Goal: Find specific page/section: Find specific page/section

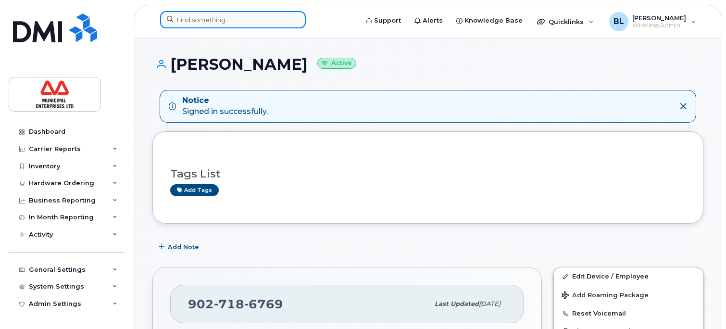
click at [192, 17] on input at bounding box center [233, 19] width 146 height 17
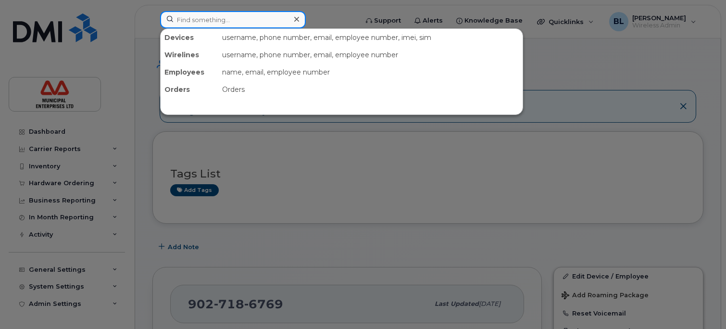
paste input "5063269684"
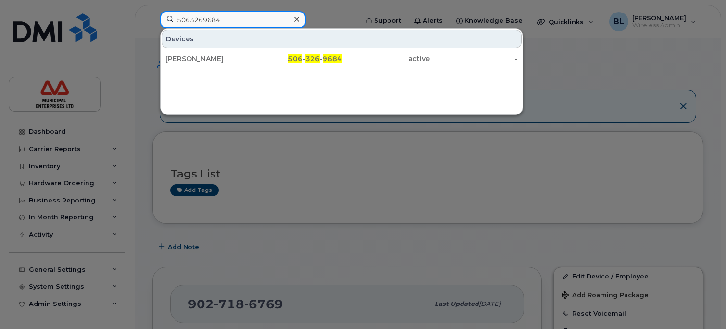
type input "5063269684"
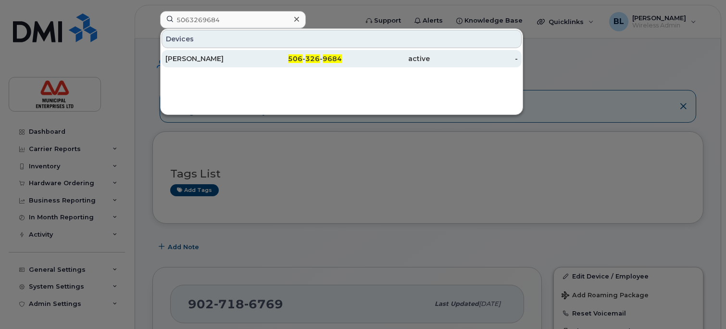
click at [202, 58] on div "Terry Thibodeau" at bounding box center [209, 59] width 88 height 10
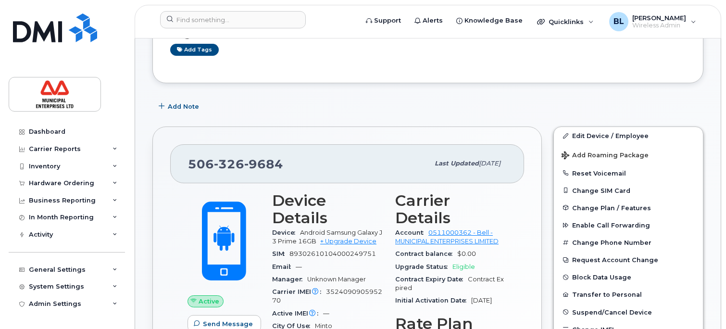
scroll to position [96, 0]
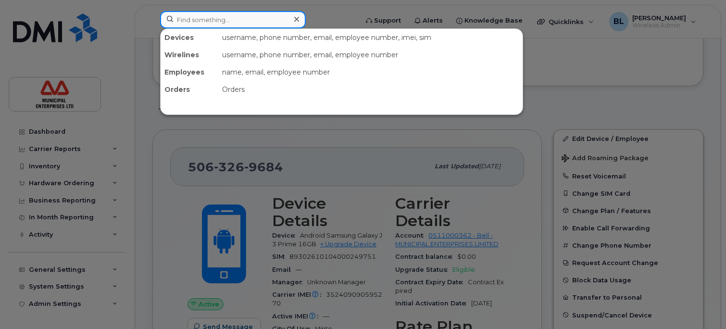
click at [242, 22] on input at bounding box center [233, 19] width 146 height 17
paste input "5063430528"
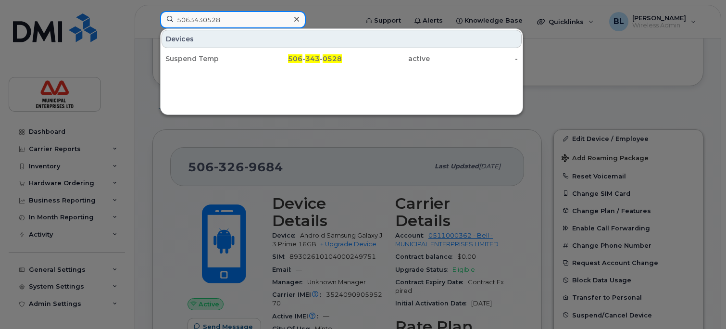
type input "5063430528"
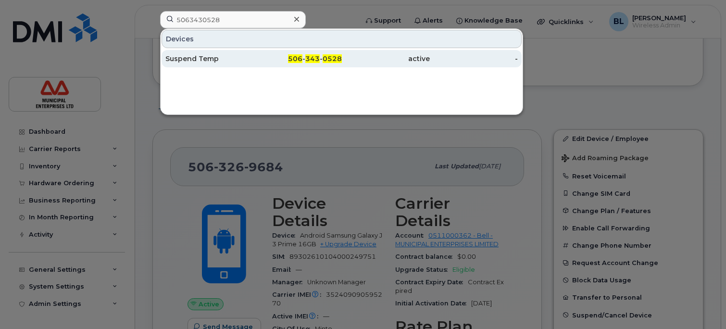
click at [216, 61] on div "Suspend Temp" at bounding box center [209, 59] width 88 height 10
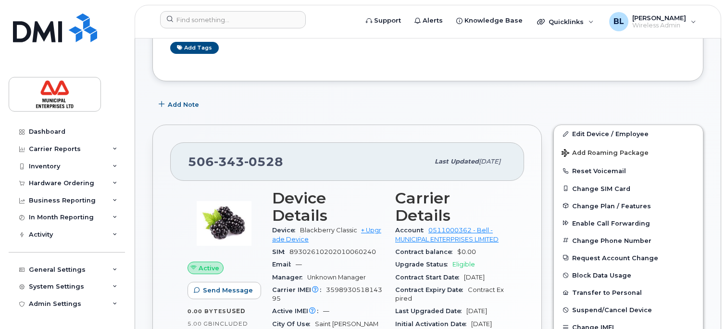
scroll to position [144, 0]
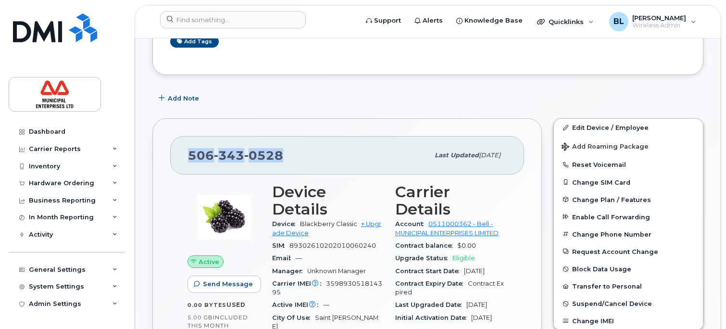
drag, startPoint x: 284, startPoint y: 155, endPoint x: 167, endPoint y: 153, distance: 117.3
click at [167, 153] on div "506 343 0528 Last updated Sep 10, 2024 Active Send Message 0.00 Bytes  used 5.0…" at bounding box center [346, 298] width 389 height 360
copy span "506 343 0528"
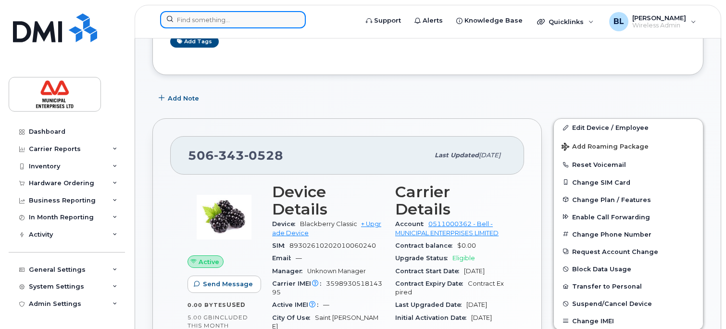
click at [231, 19] on input at bounding box center [233, 19] width 146 height 17
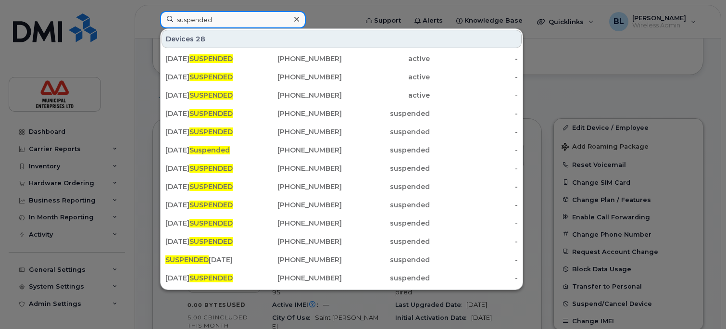
drag, startPoint x: 239, startPoint y: 20, endPoint x: 127, endPoint y: 21, distance: 111.5
click at [152, 21] on div "suspended Devices 28 AUGUST 05 2025 SUSPENDED 367-330-7376 active - JULY 2025 S…" at bounding box center [255, 21] width 207 height 21
paste input "5063430873"
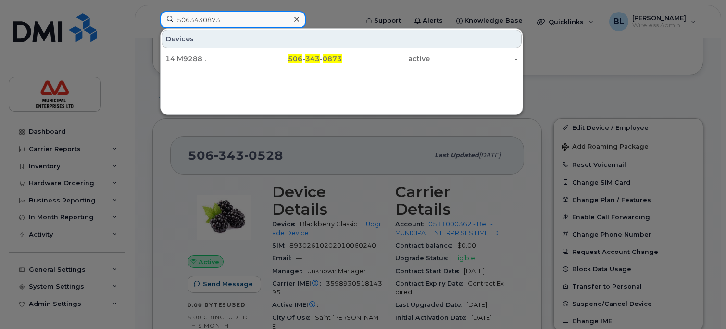
type input "5063430873"
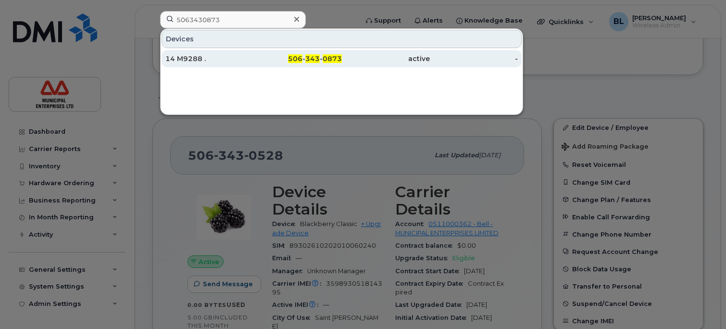
click at [200, 61] on div "14 M9288 ." at bounding box center [209, 59] width 88 height 10
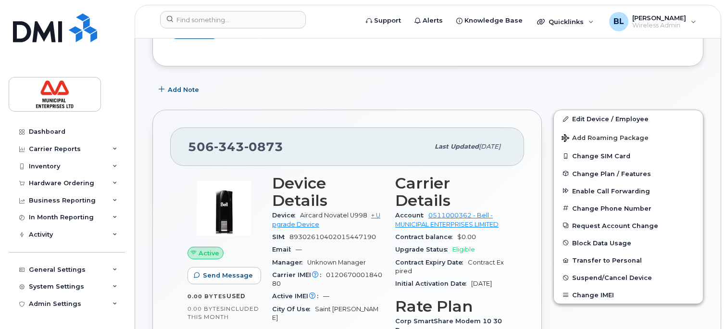
scroll to position [192, 0]
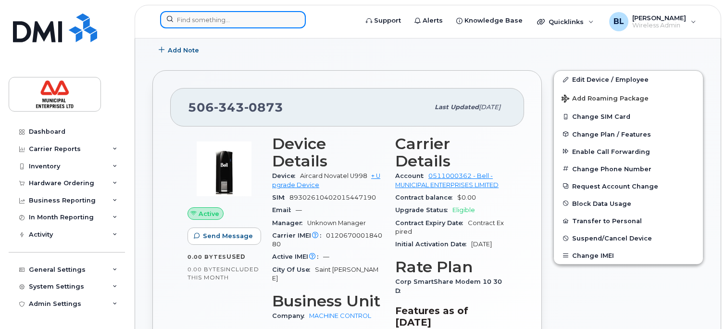
click at [207, 17] on input at bounding box center [233, 19] width 146 height 17
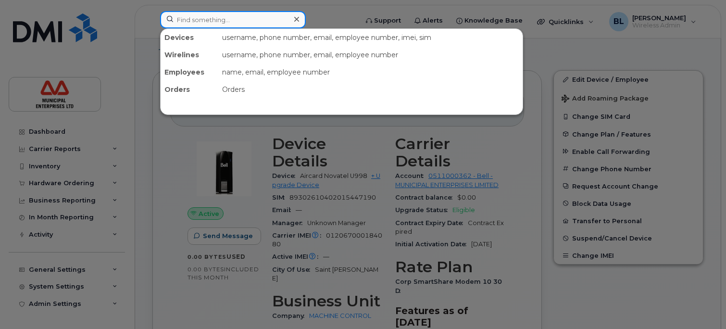
paste input "5063434286"
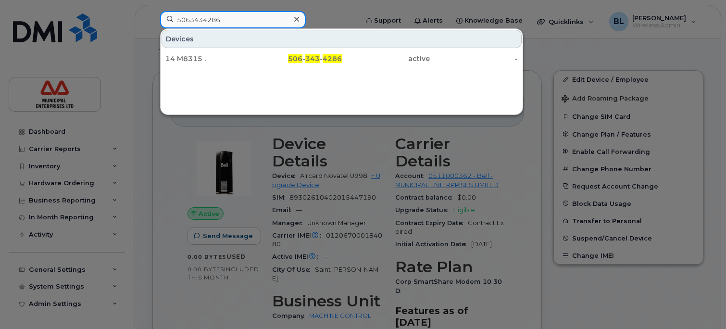
drag, startPoint x: 243, startPoint y: 16, endPoint x: 114, endPoint y: 20, distance: 128.8
click at [152, 20] on div "5063434286 Devices 14 M8315 . 506 - 343 - 4286 active -" at bounding box center [255, 21] width 207 height 21
paste input "479"
drag, startPoint x: 239, startPoint y: 17, endPoint x: 63, endPoint y: 12, distance: 175.9
click at [152, 12] on div "5063434479 Devices 16 M2176 . 506 - 343 - 4479 active -" at bounding box center [255, 21] width 207 height 21
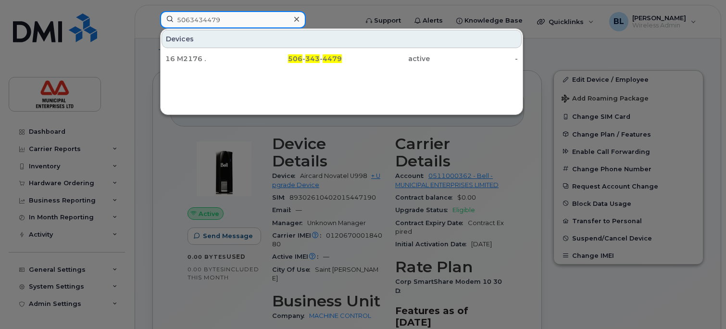
paste input "6562"
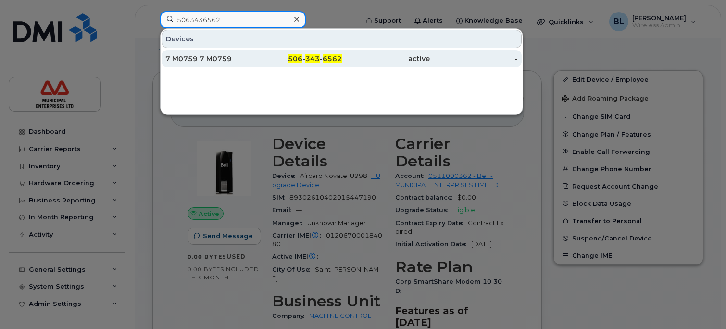
type input "5063436562"
click at [208, 61] on div "7 M0759 7 M0759" at bounding box center [209, 59] width 88 height 10
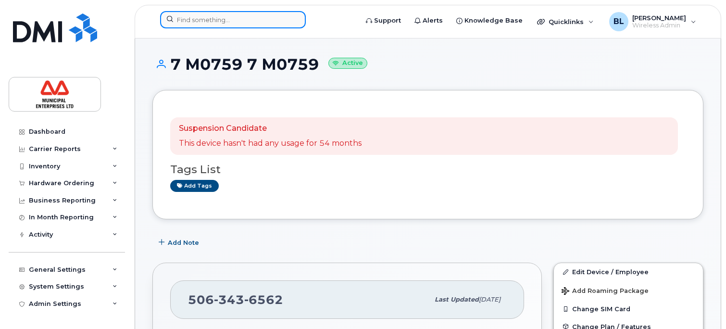
click at [191, 22] on input at bounding box center [233, 19] width 146 height 17
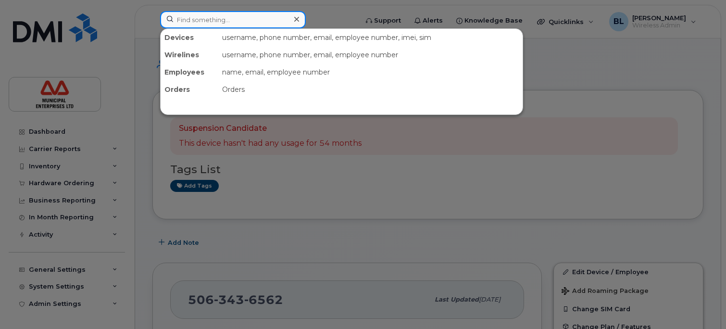
paste input "5063436571"
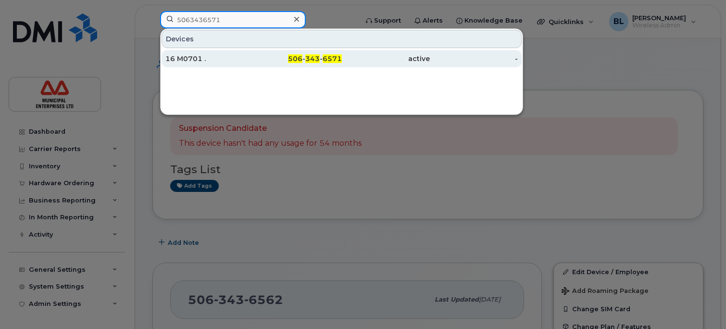
type input "5063436571"
click at [197, 56] on div "16 M0701 ." at bounding box center [209, 59] width 88 height 10
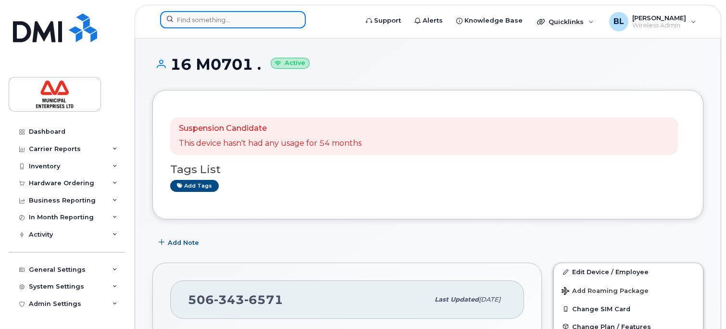
click at [193, 17] on input at bounding box center [233, 19] width 146 height 17
paste input "5063436577"
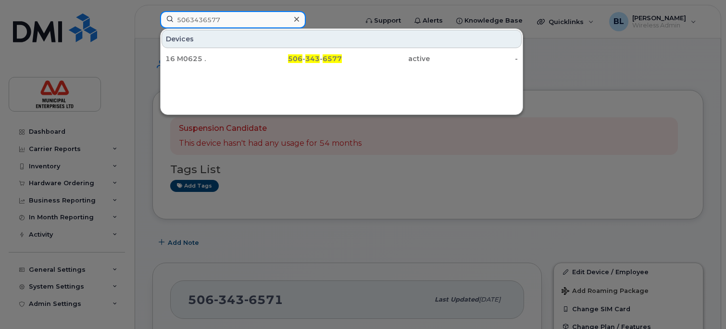
drag, startPoint x: 232, startPoint y: 21, endPoint x: 71, endPoint y: 21, distance: 160.5
click at [152, 21] on div "5063436577 Devices 16 M0625 . 506 - 343 - 6577 active -" at bounding box center [255, 21] width 207 height 21
paste input "80508"
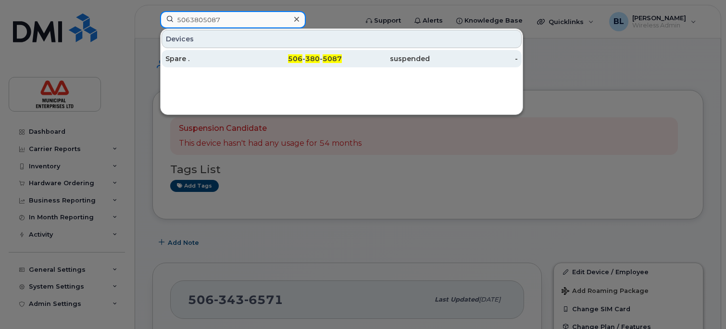
type input "5063805087"
click at [187, 59] on div "Spare ." at bounding box center [209, 59] width 88 height 10
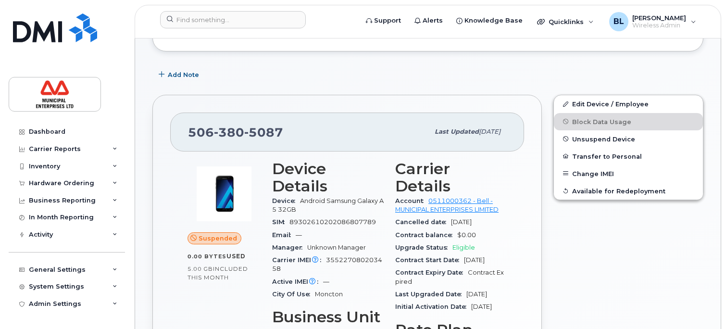
scroll to position [192, 0]
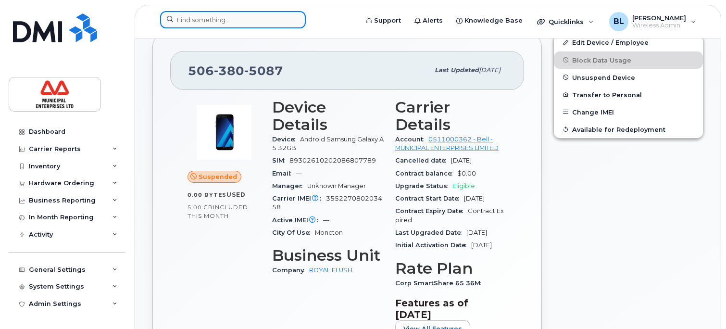
click at [216, 22] on input at bounding box center [233, 19] width 146 height 17
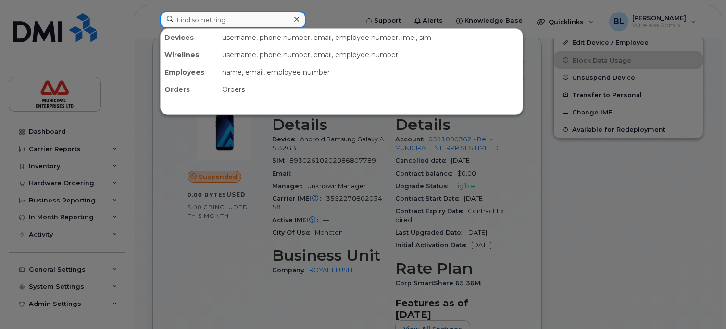
paste input "5066479521"
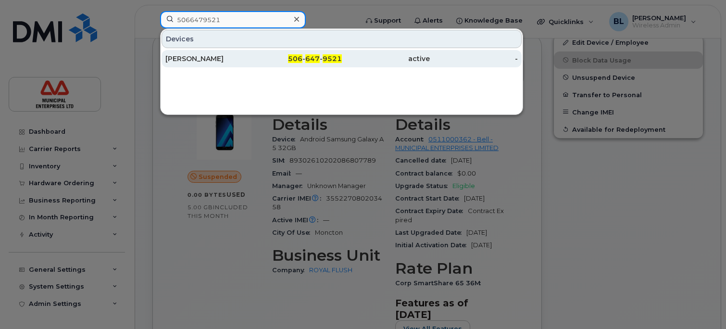
type input "5066479521"
click at [198, 60] on div "[PERSON_NAME]" at bounding box center [209, 59] width 88 height 10
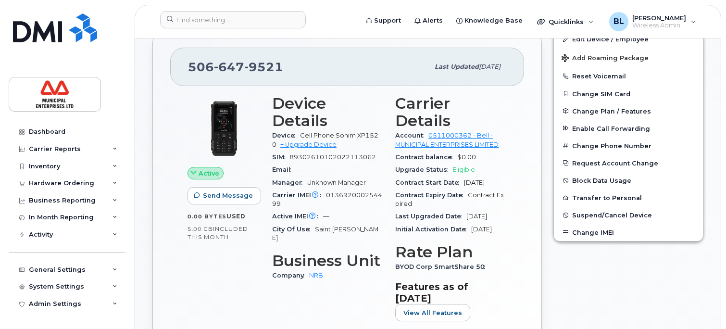
scroll to position [240, 0]
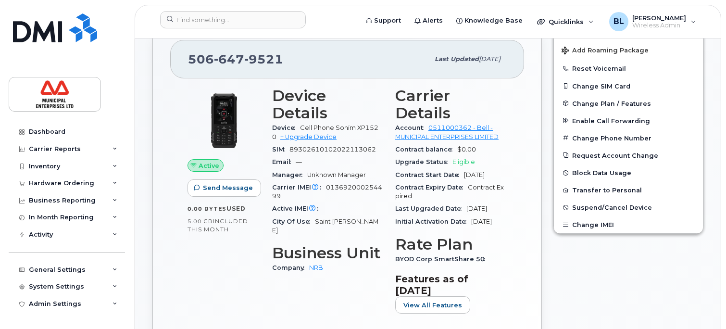
click at [156, 120] on div "[PHONE_NUMBER] Last updated [DATE] Active Send Message 0.00 Bytes  used 5.00 GB…" at bounding box center [346, 202] width 389 height 360
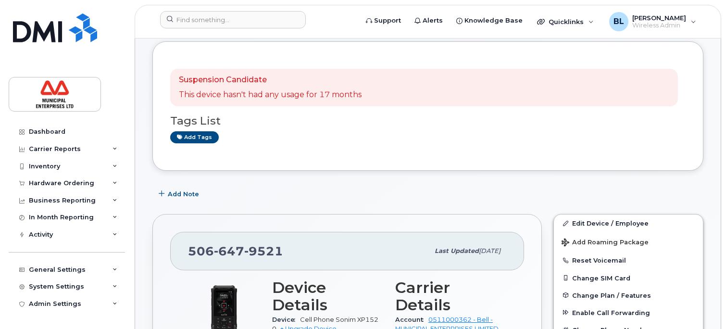
scroll to position [48, 0]
click at [406, 193] on div "Add Note" at bounding box center [427, 193] width 551 height 17
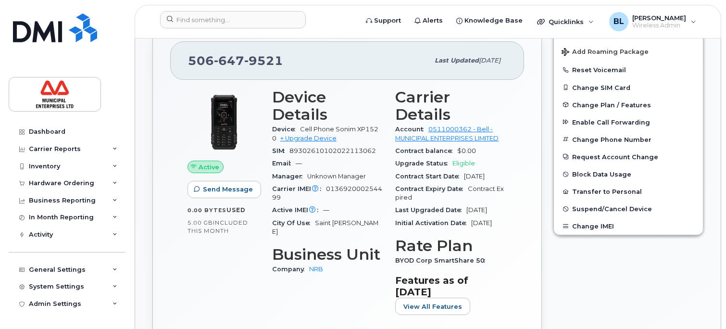
scroll to position [240, 0]
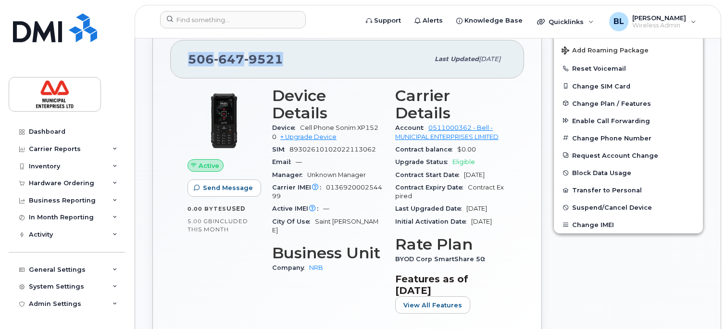
drag, startPoint x: 282, startPoint y: 58, endPoint x: 181, endPoint y: 64, distance: 101.1
click at [181, 64] on div "[PHONE_NUMBER] Last updated [DATE]" at bounding box center [347, 59] width 354 height 38
copy span "[PHONE_NUMBER]"
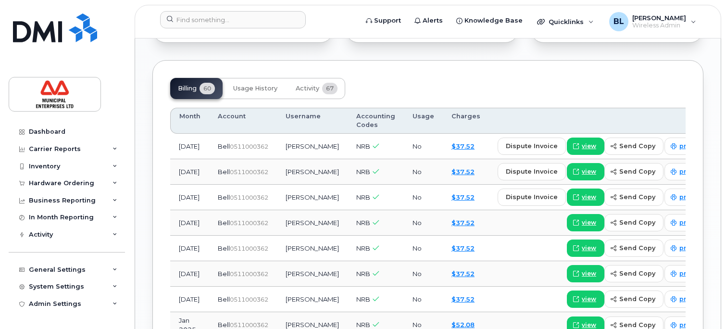
scroll to position [817, 0]
